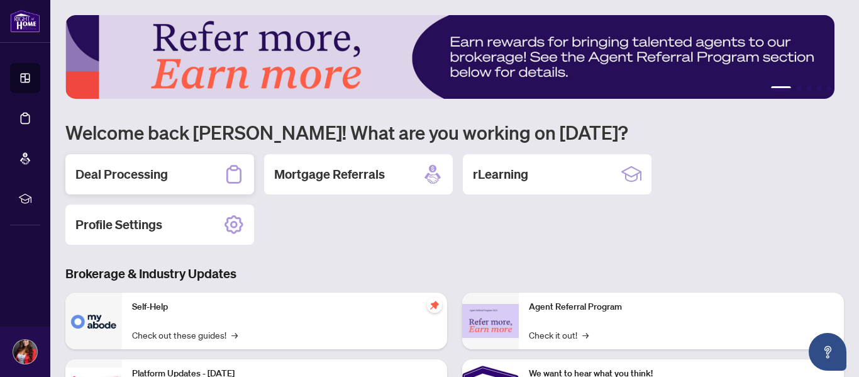
click at [114, 175] on h2 "Deal Processing" at bounding box center [121, 174] width 92 height 18
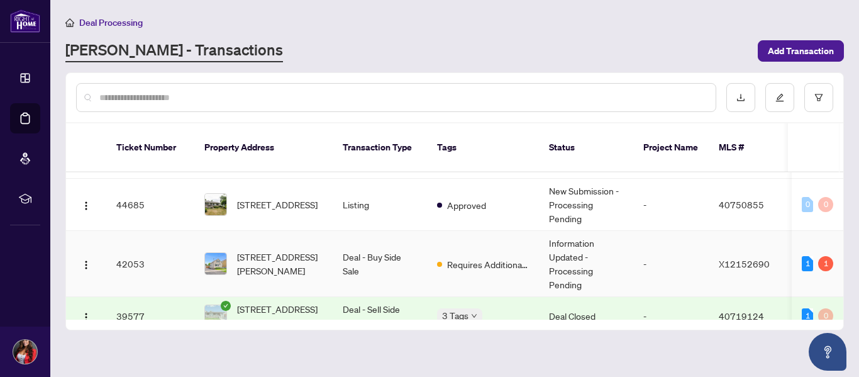
scroll to position [184, 0]
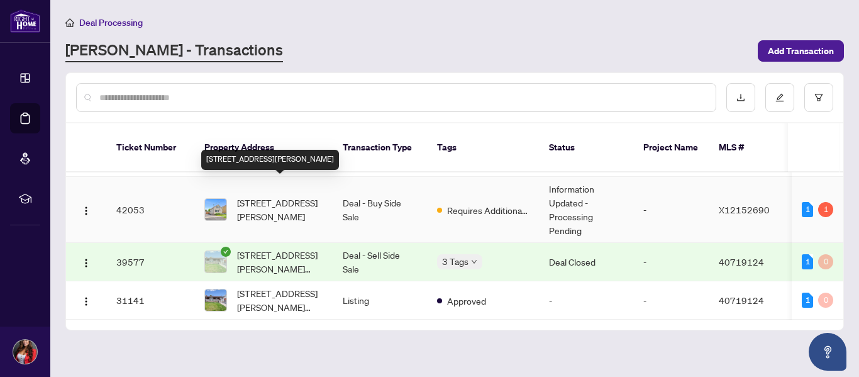
click at [267, 196] on span "[STREET_ADDRESS][PERSON_NAME]" at bounding box center [280, 210] width 86 height 28
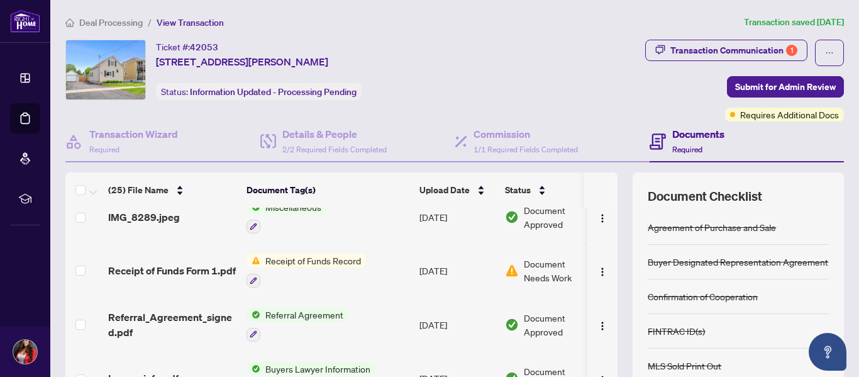
scroll to position [566, 0]
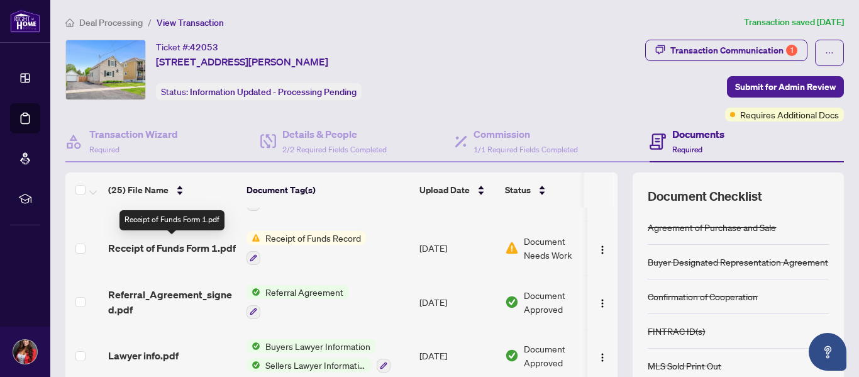
click at [201, 244] on span "Receipt of Funds Form 1.pdf" at bounding box center [172, 247] width 128 height 15
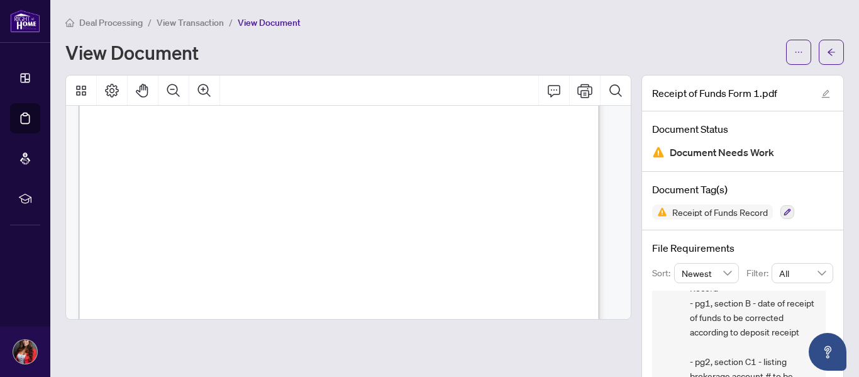
scroll to position [1635, 0]
